Goal: Go to known website: Access a specific website the user already knows

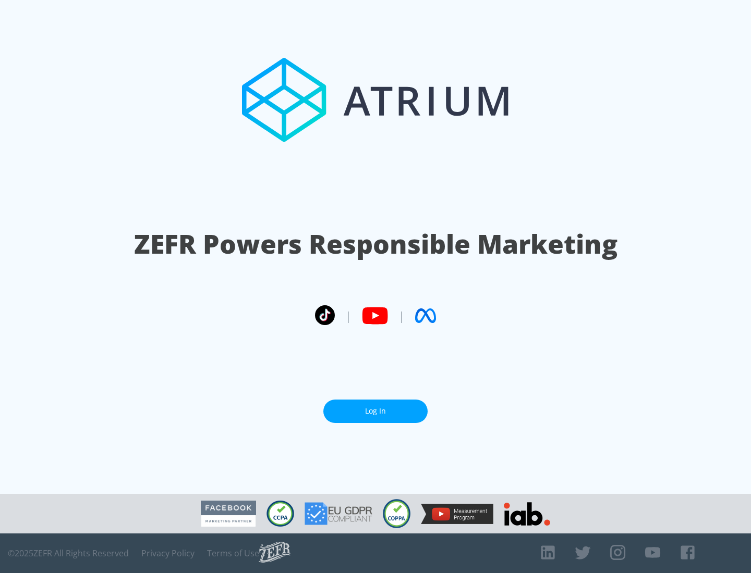
click at [375, 411] on link "Log In" at bounding box center [375, 411] width 104 height 23
